Goal: Check status: Check status

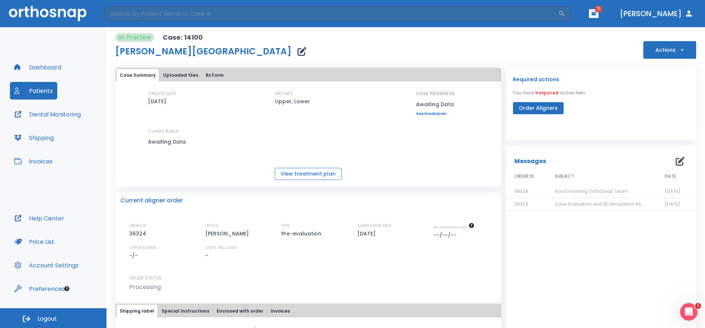
click at [307, 178] on button "View treatment plan" at bounding box center [308, 174] width 67 height 12
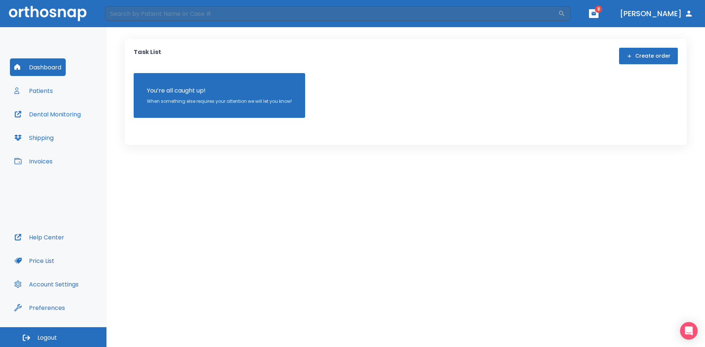
click at [25, 93] on button "Patients" at bounding box center [33, 91] width 47 height 18
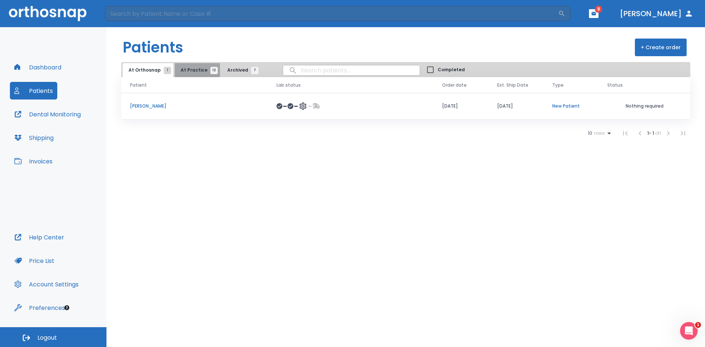
click at [210, 70] on span "12" at bounding box center [213, 70] width 7 height 7
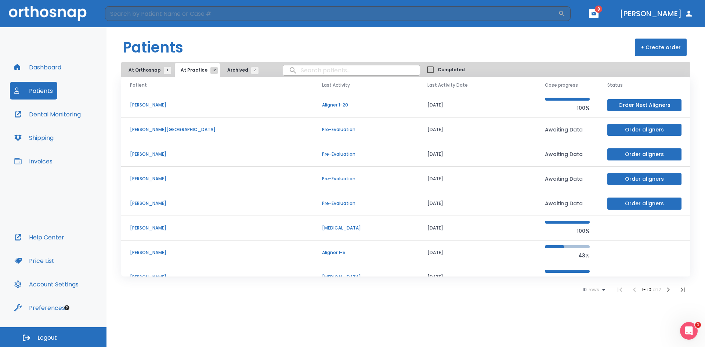
click at [174, 130] on p "[PERSON_NAME][GEOGRAPHIC_DATA]" at bounding box center [217, 129] width 174 height 7
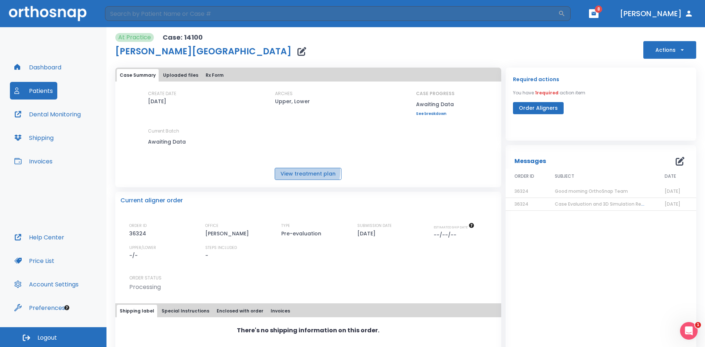
click at [289, 170] on button "View treatment plan" at bounding box center [308, 174] width 67 height 12
click at [565, 205] on span "Case Evaluation and 3D Simulation Ready" at bounding box center [602, 204] width 95 height 6
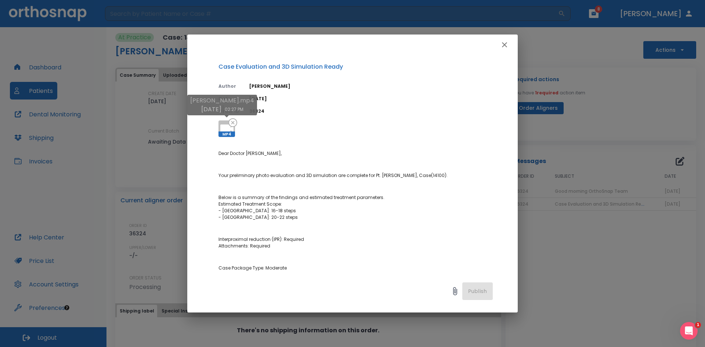
click at [230, 134] on span "MP4" at bounding box center [226, 134] width 17 height 6
click at [503, 45] on icon "button" at bounding box center [504, 44] width 9 height 9
